Goal: Transaction & Acquisition: Purchase product/service

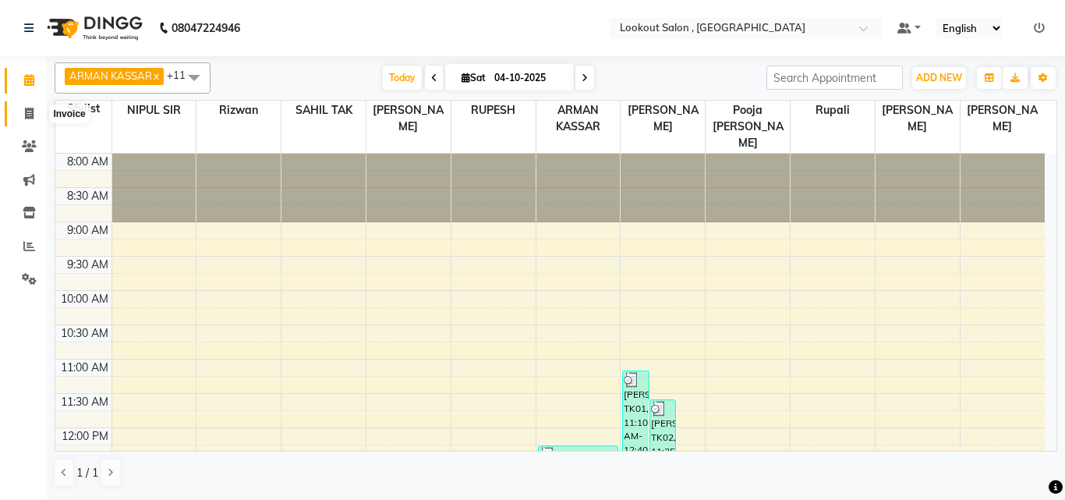
click at [33, 118] on icon at bounding box center [29, 114] width 9 height 12
select select "151"
select select "service"
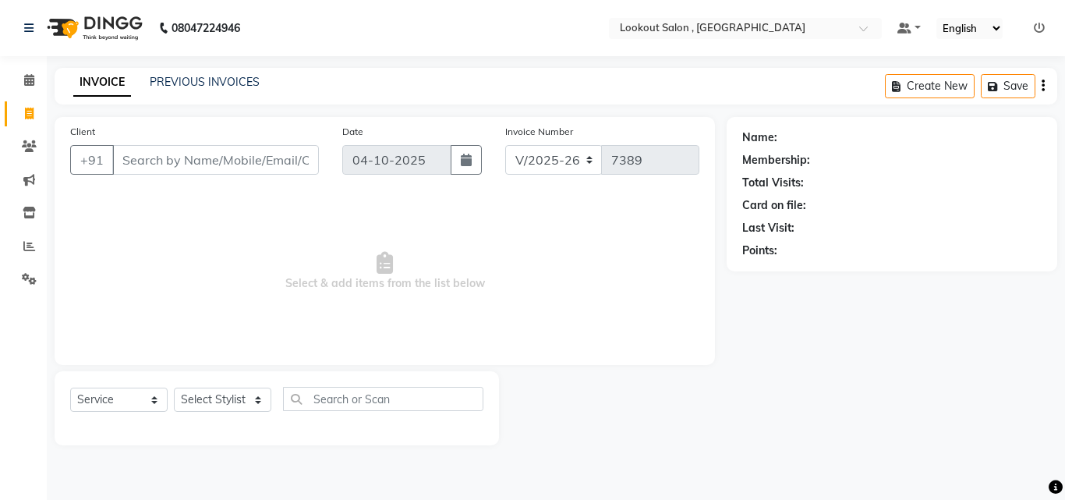
click at [210, 162] on input "Client" at bounding box center [215, 160] width 207 height 30
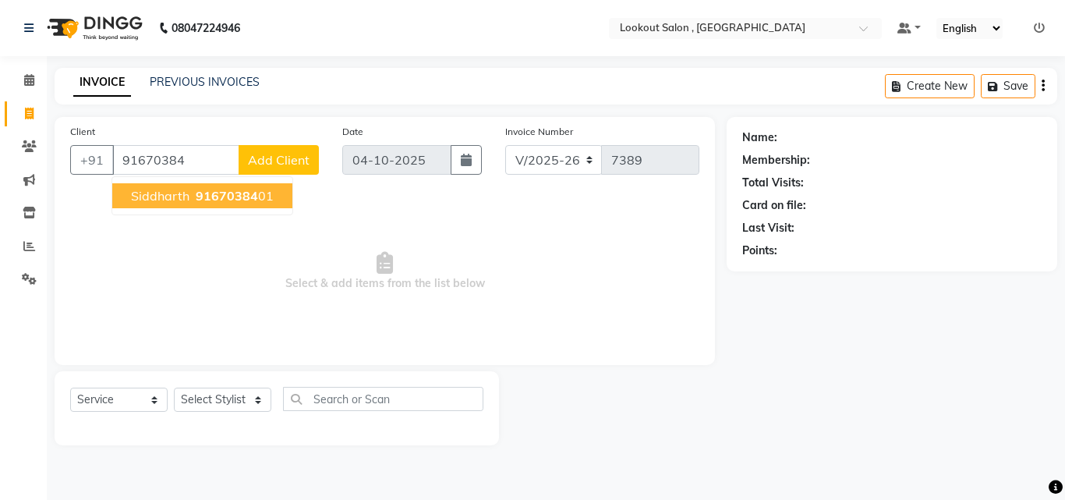
click at [221, 194] on span "91670384" at bounding box center [227, 196] width 62 height 16
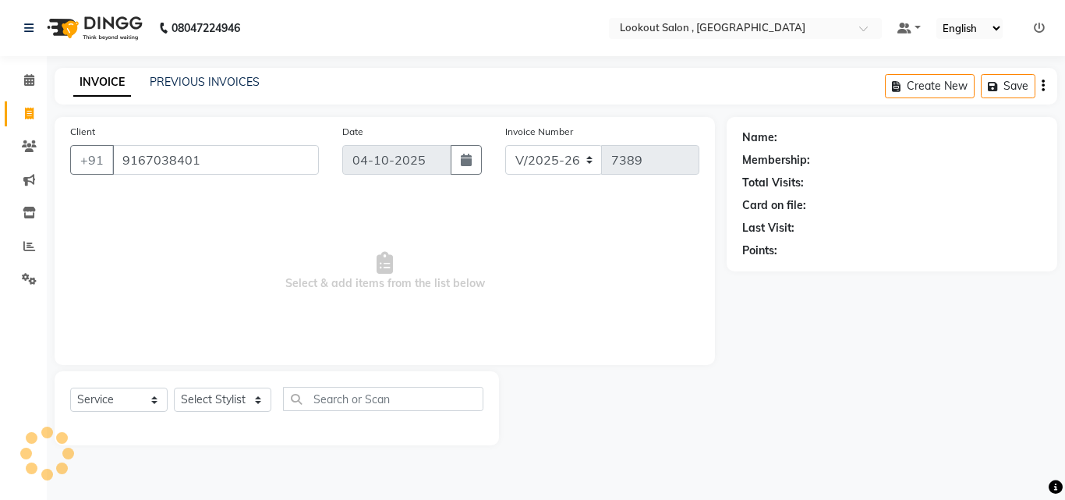
type input "9167038401"
select select "1: Object"
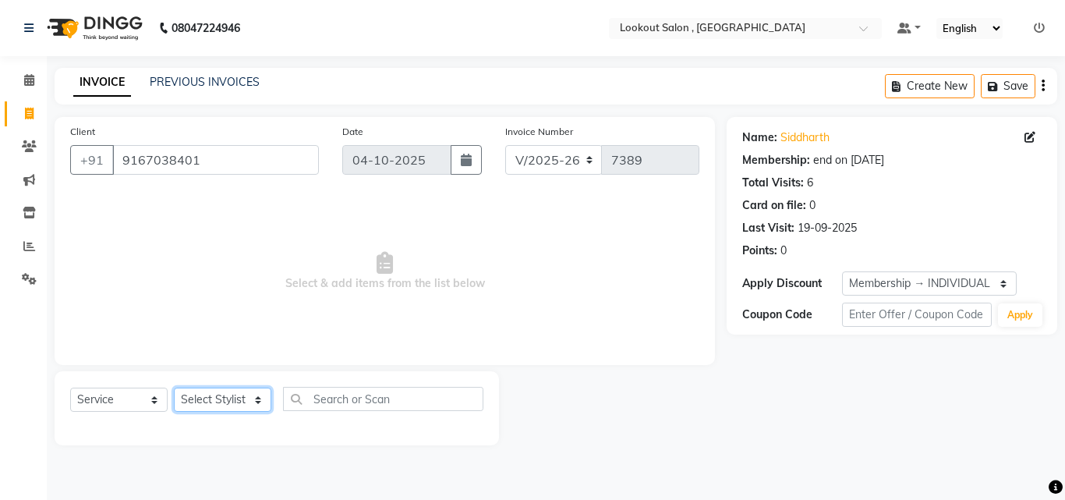
click at [230, 398] on select "Select Stylist [PERSON_NAME] [PERSON_NAME] [PERSON_NAME] [PERSON_NAME] [PERSON_…" at bounding box center [222, 399] width 97 height 24
click at [174, 387] on select "Select Stylist [PERSON_NAME] [PERSON_NAME] [PERSON_NAME] [PERSON_NAME] [PERSON_…" at bounding box center [222, 399] width 97 height 24
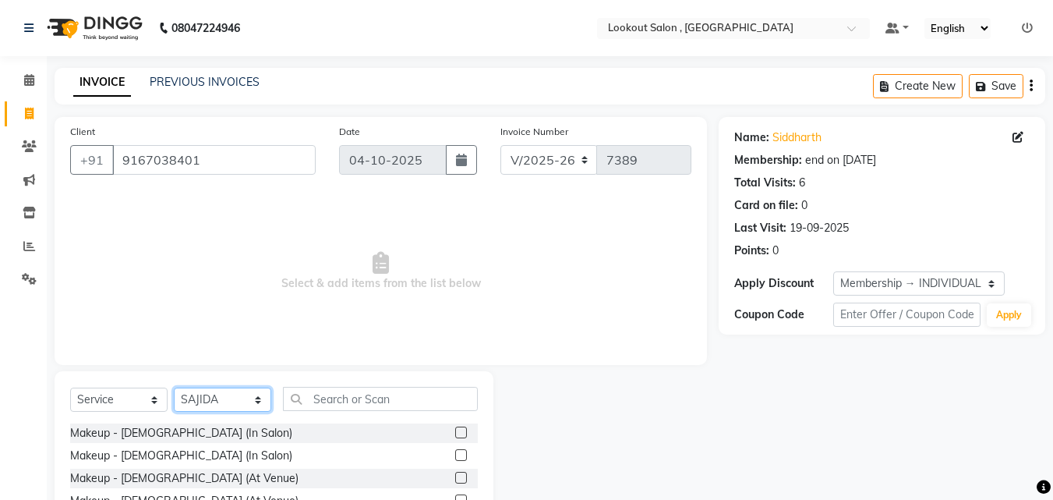
click at [245, 404] on select "Select Stylist [PERSON_NAME] [PERSON_NAME] [PERSON_NAME] [PERSON_NAME] [PERSON_…" at bounding box center [222, 399] width 97 height 24
select select "90900"
click at [174, 387] on select "Select Stylist [PERSON_NAME] [PERSON_NAME] [PERSON_NAME] [PERSON_NAME] [PERSON_…" at bounding box center [222, 399] width 97 height 24
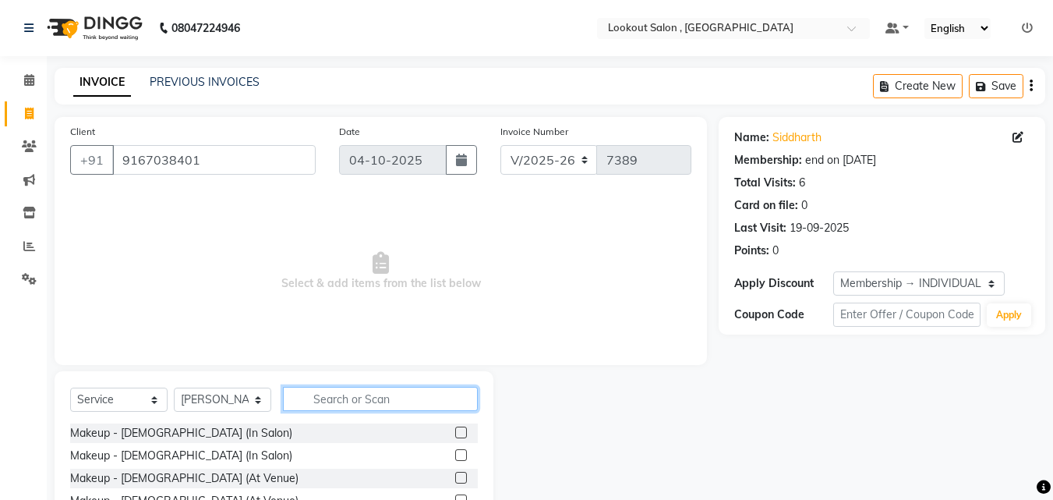
click at [369, 401] on input "text" at bounding box center [380, 399] width 195 height 24
type input "cut"
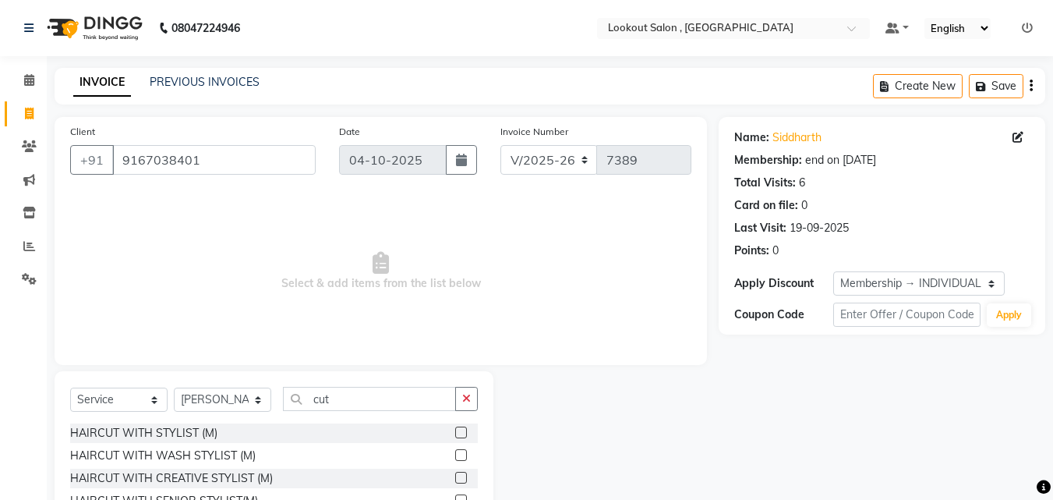
click at [455, 496] on label at bounding box center [461, 500] width 12 height 12
click at [455, 496] on input "checkbox" at bounding box center [460, 501] width 10 height 10
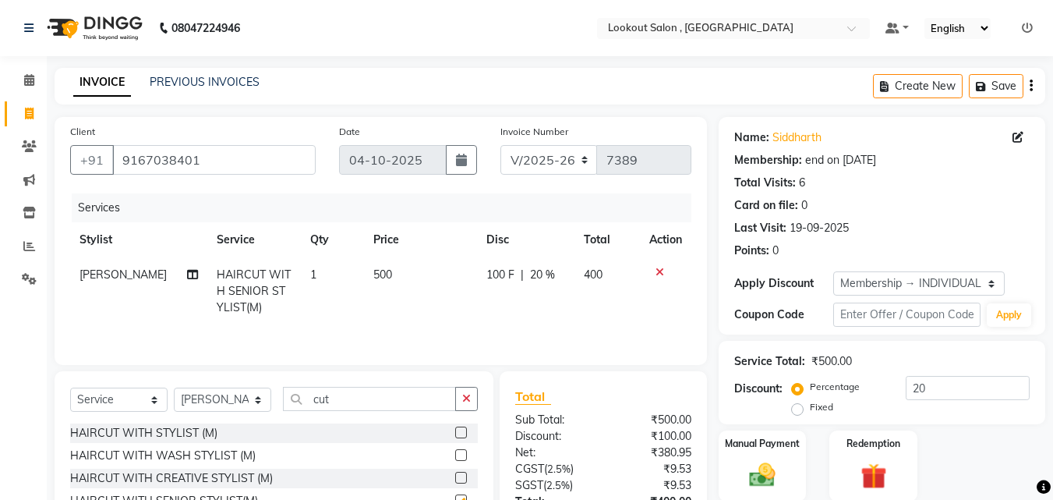
checkbox input "false"
drag, startPoint x: 334, startPoint y: 396, endPoint x: 281, endPoint y: 392, distance: 53.1
click at [286, 395] on input "cut" at bounding box center [369, 399] width 173 height 24
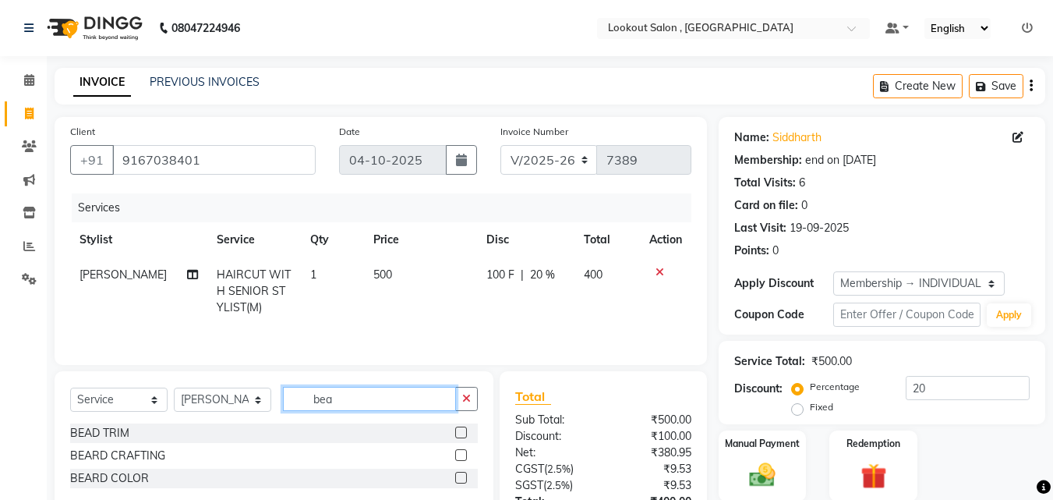
type input "bea"
click at [462, 453] on label at bounding box center [461, 455] width 12 height 12
click at [462, 453] on input "checkbox" at bounding box center [460, 455] width 10 height 10
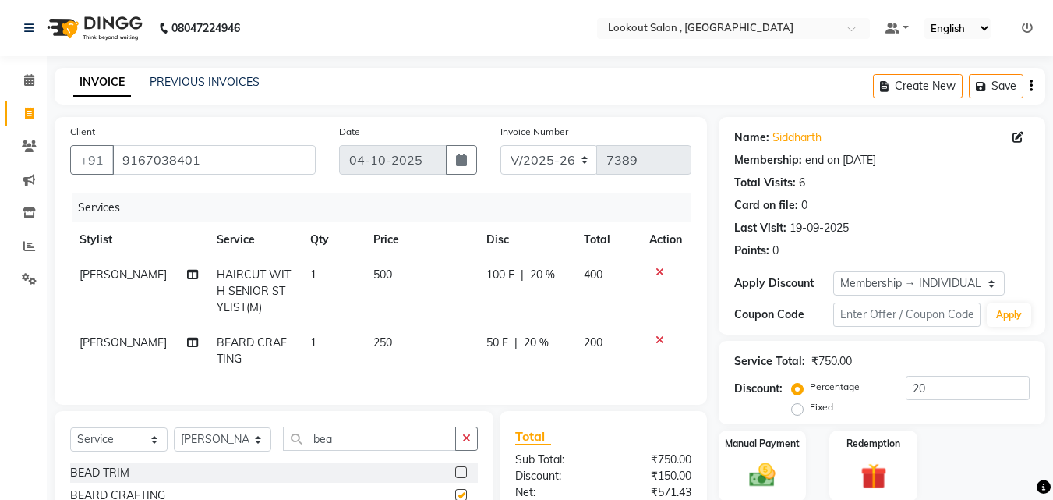
checkbox input "false"
drag, startPoint x: 307, startPoint y: 457, endPoint x: 279, endPoint y: 457, distance: 28.1
click at [279, 457] on div "Select Service Product Membership Package Voucher Prepaid Gift Card Select Styl…" at bounding box center [274, 444] width 408 height 37
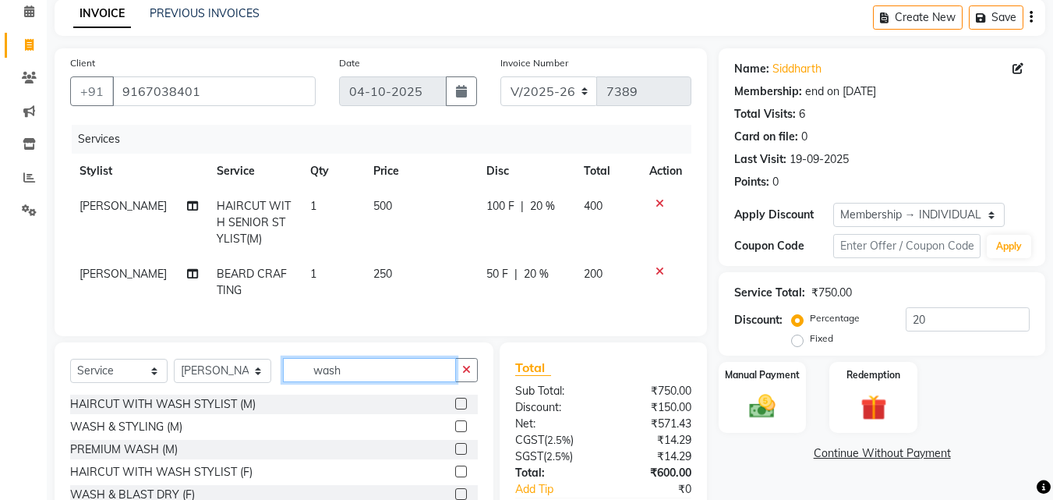
scroll to position [78, 0]
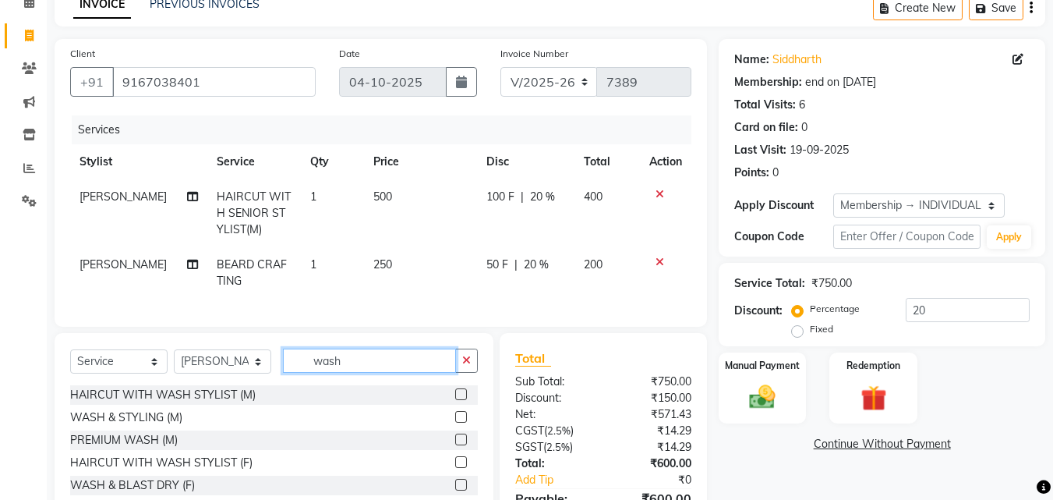
type input "wash"
click at [455, 422] on label at bounding box center [461, 417] width 12 height 12
click at [455, 422] on input "checkbox" at bounding box center [460, 417] width 10 height 10
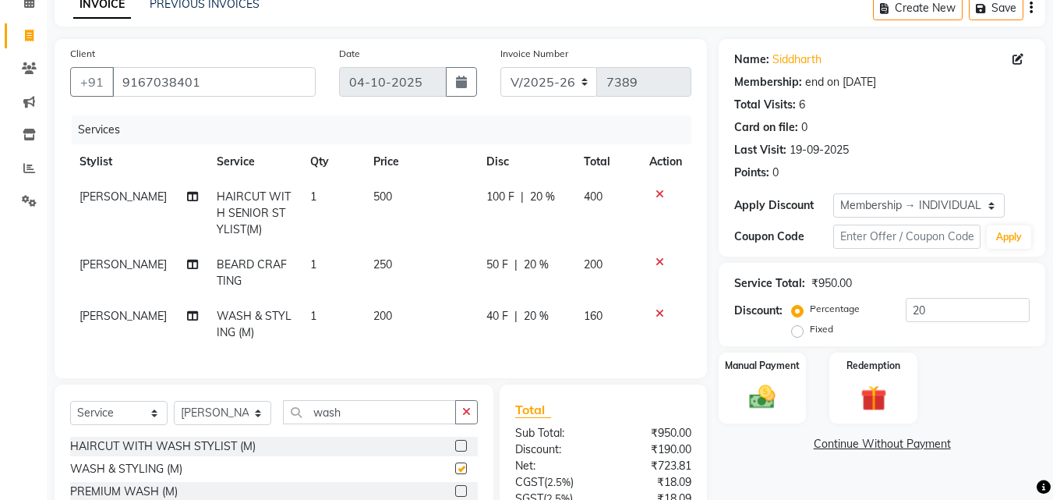
checkbox input "false"
drag, startPoint x: 386, startPoint y: 312, endPoint x: 350, endPoint y: 311, distance: 35.9
click at [350, 311] on tr "[PERSON_NAME] WASH & STYLING (M) 1 200 40 F | 20 % 160" at bounding box center [380, 323] width 621 height 51
click at [381, 313] on span "200" at bounding box center [382, 316] width 19 height 14
select select "90900"
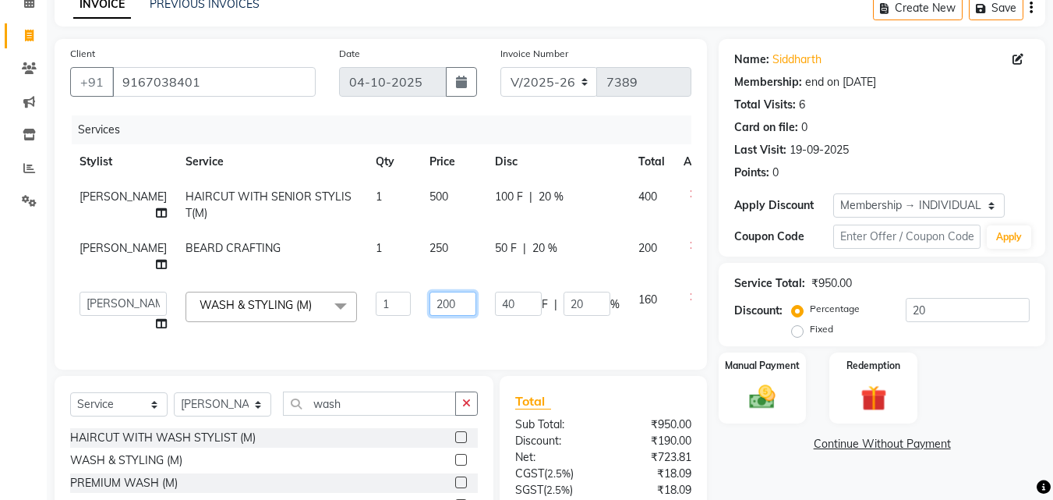
drag, startPoint x: 419, startPoint y: 342, endPoint x: 389, endPoint y: 342, distance: 30.4
click at [429, 316] on input "200" at bounding box center [452, 303] width 47 height 24
type input "100"
click at [440, 354] on div "Services Stylist Service Qty Price Disc Total Action [PERSON_NAME] HAIRCUT WITH…" at bounding box center [380, 234] width 621 height 238
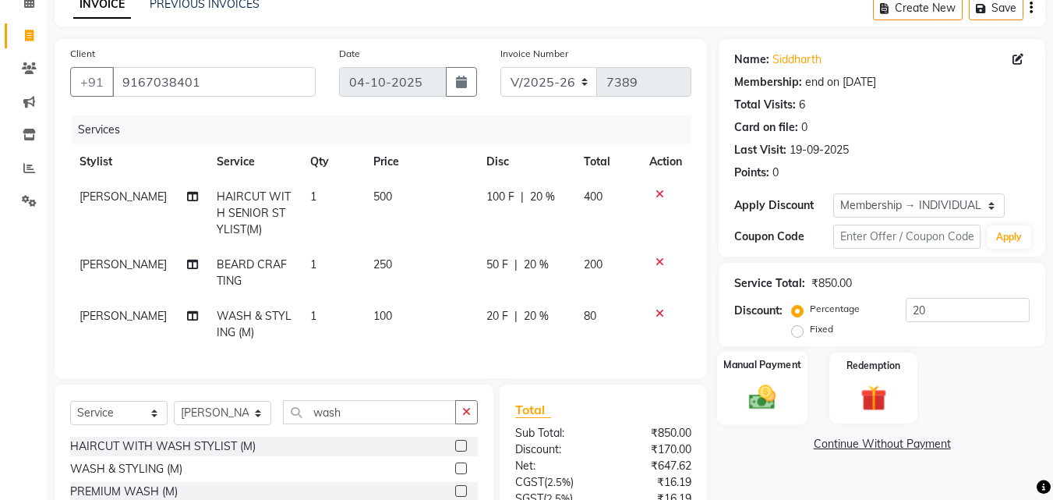
click at [750, 380] on div "Manual Payment" at bounding box center [762, 388] width 91 height 74
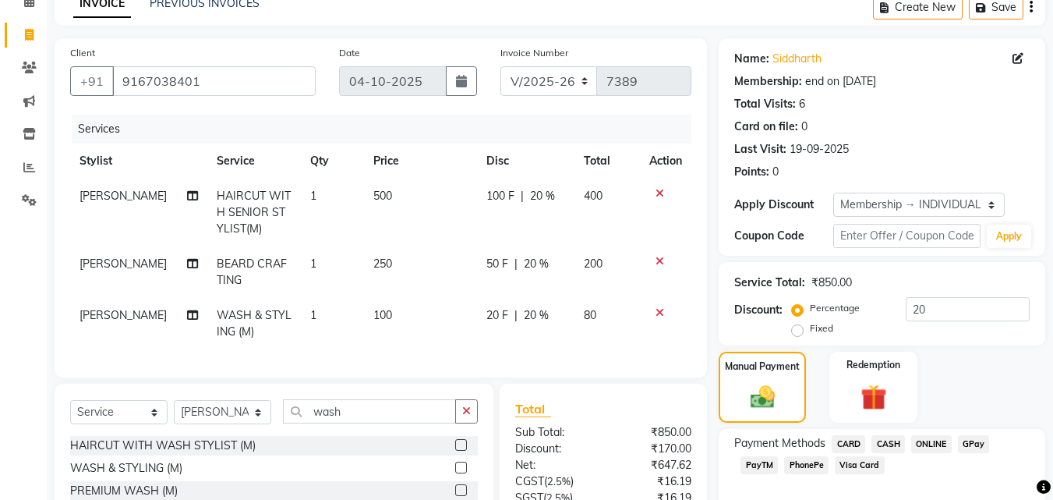
scroll to position [228, 0]
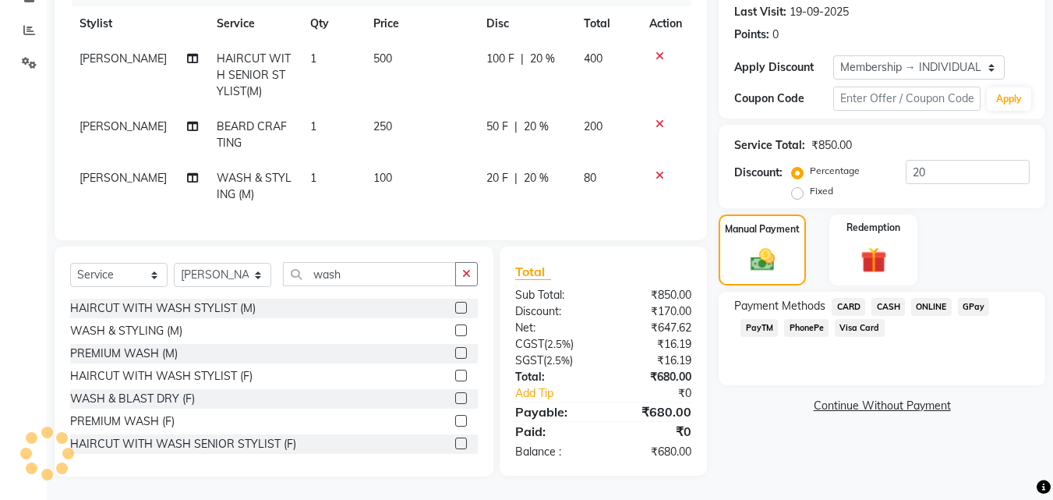
click at [973, 298] on span "GPay" at bounding box center [974, 307] width 32 height 18
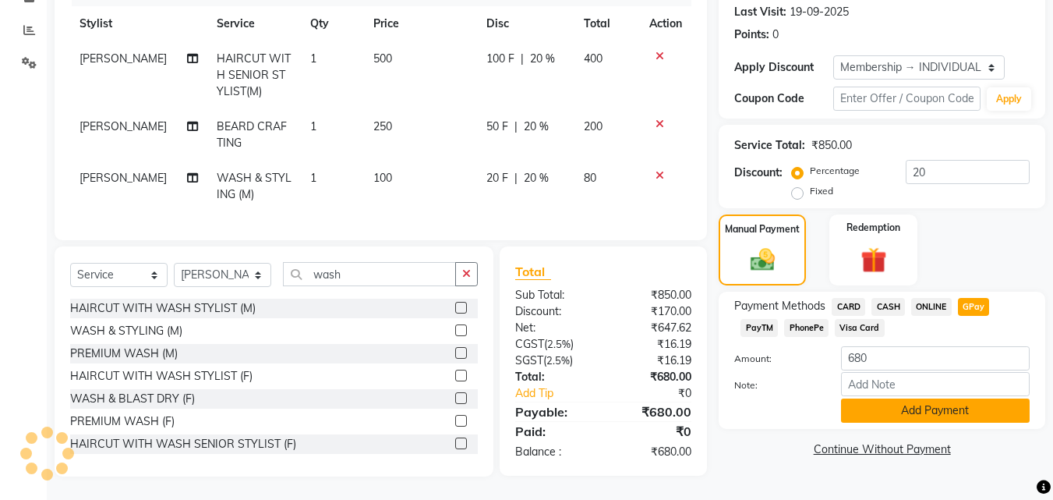
click at [931, 398] on button "Add Payment" at bounding box center [935, 410] width 189 height 24
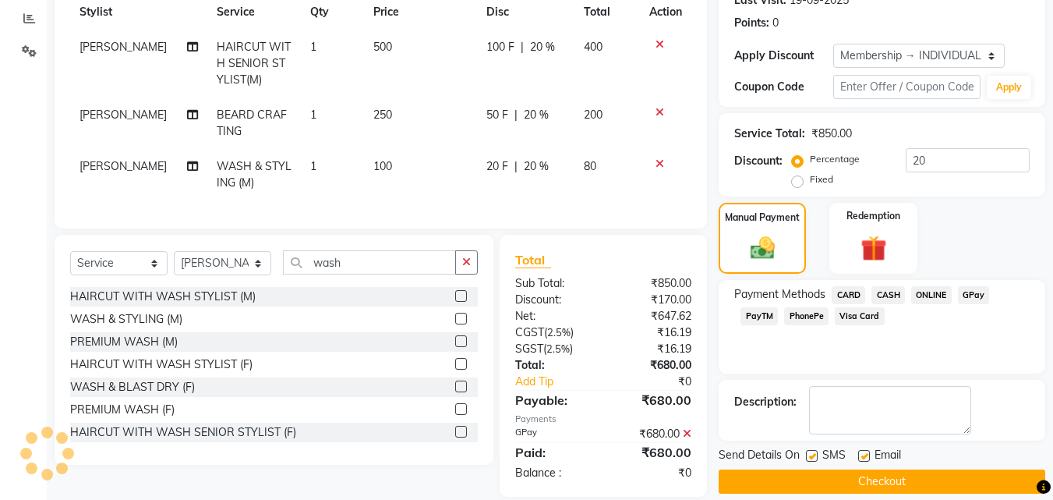
scroll to position [260, 0]
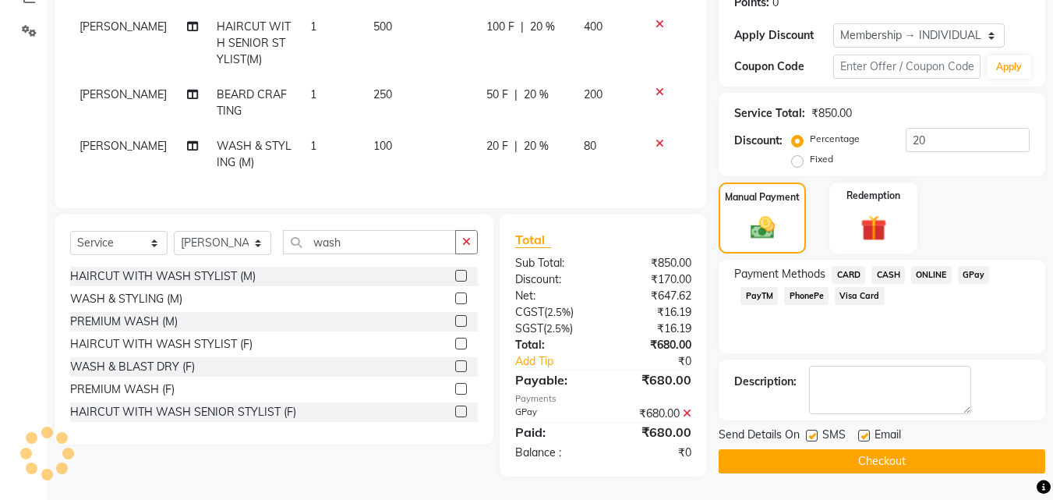
click at [959, 457] on button "Checkout" at bounding box center [882, 461] width 327 height 24
